Goal: Find specific page/section

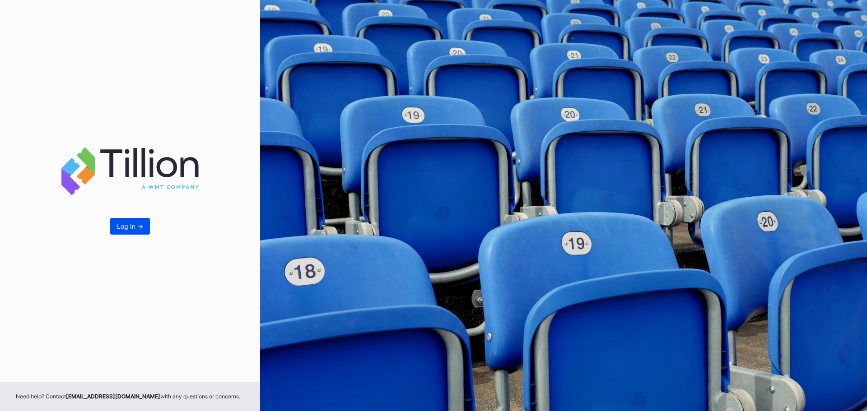
click at [134, 229] on div "Log In ->" at bounding box center [130, 227] width 26 height 8
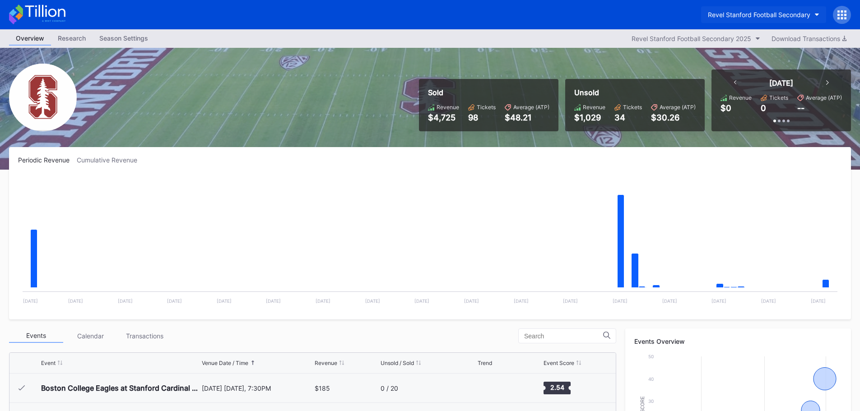
click at [800, 14] on div "Revel Stanford Football Secondary" at bounding box center [759, 15] width 103 height 8
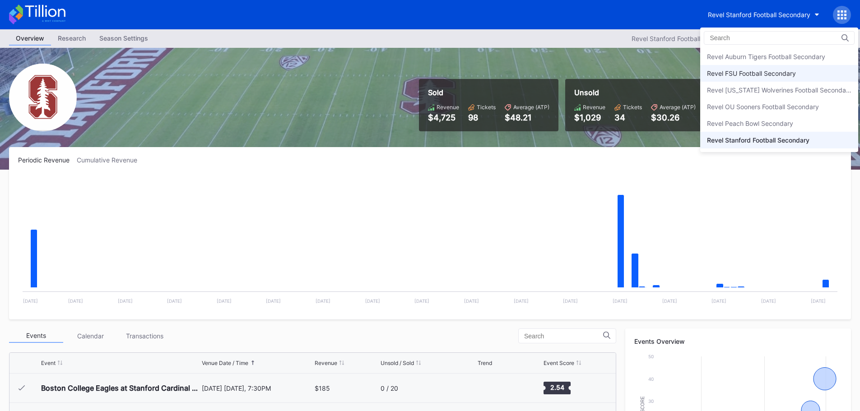
click at [777, 78] on div "Revel FSU Football Secondary" at bounding box center [780, 73] width 158 height 17
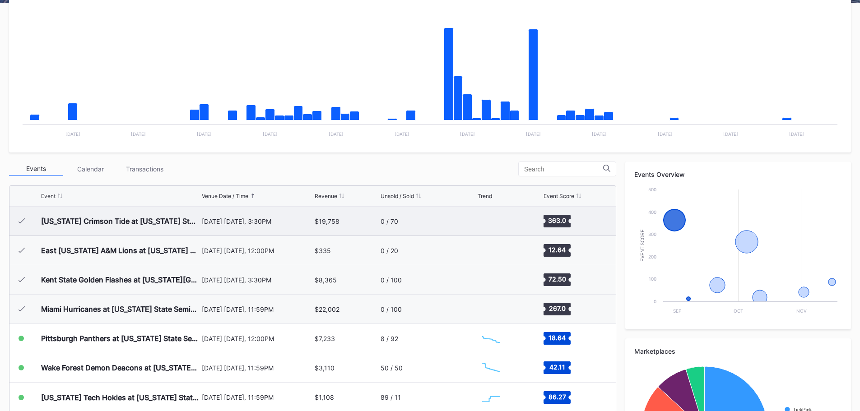
scroll to position [181, 0]
